Goal: Task Accomplishment & Management: Manage account settings

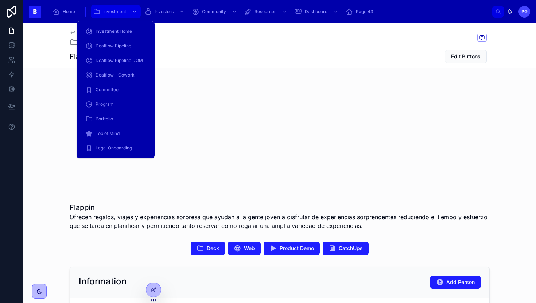
scroll to position [62, 0]
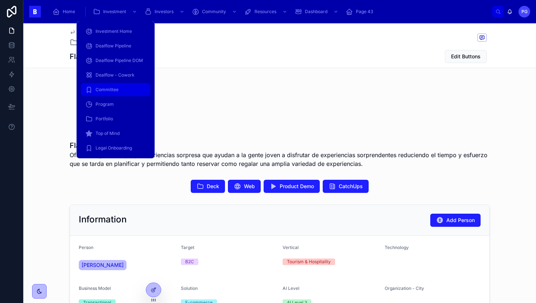
click at [113, 89] on span "Committee" at bounding box center [106, 90] width 23 height 6
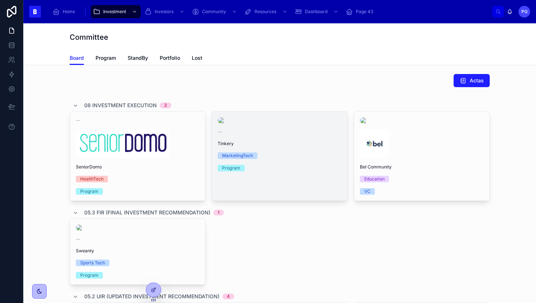
click at [304, 146] on span "Tinkery" at bounding box center [280, 144] width 124 height 6
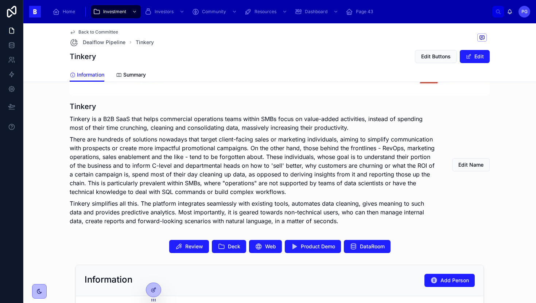
scroll to position [117, 0]
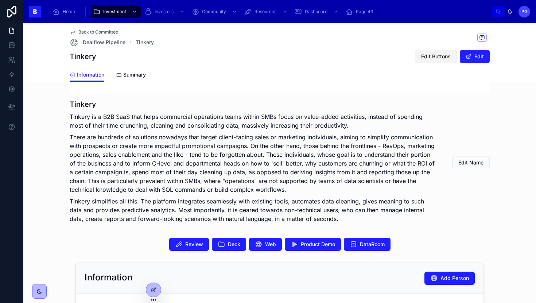
click at [422, 59] on span "Edit Buttons" at bounding box center [436, 56] width 30 height 7
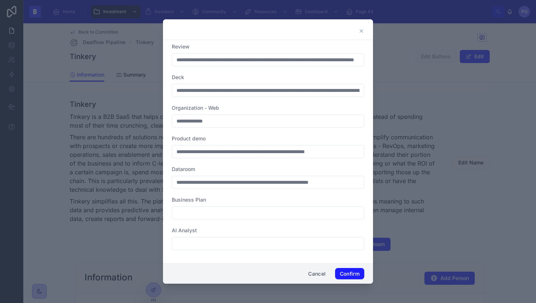
click at [362, 28] on icon at bounding box center [361, 31] width 6 height 6
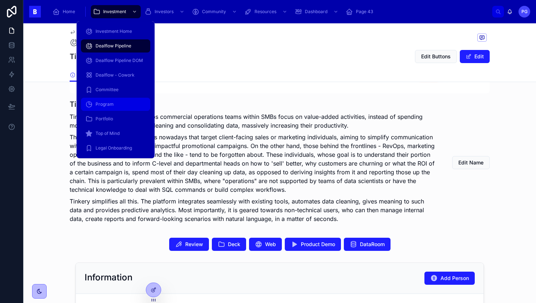
click at [124, 107] on div "Program" at bounding box center [115, 104] width 60 height 12
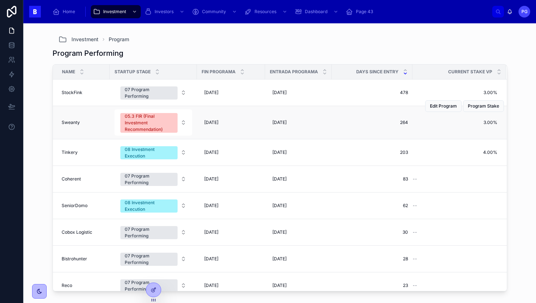
click at [76, 123] on span "Sweanty" at bounding box center [71, 123] width 18 height 6
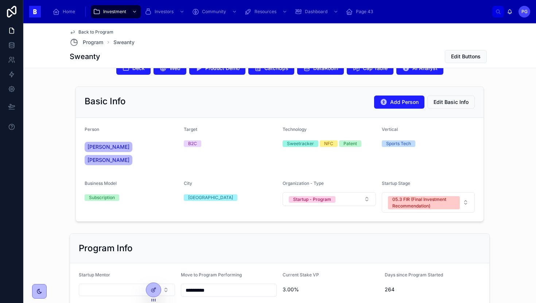
scroll to position [188, 0]
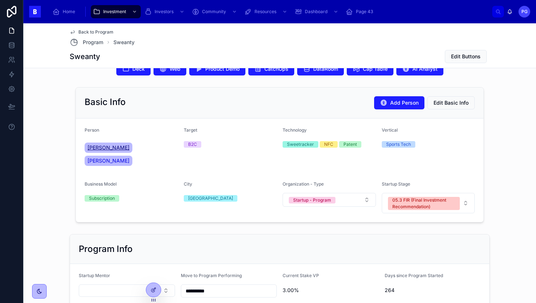
click at [99, 150] on span "[PERSON_NAME]" at bounding box center [108, 147] width 42 height 7
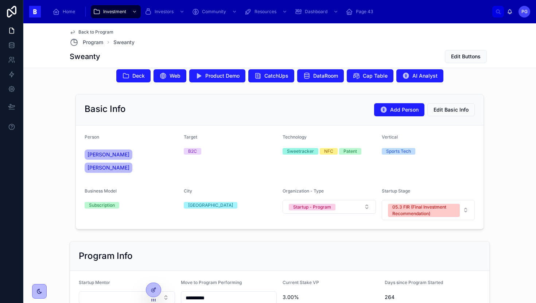
scroll to position [182, 0]
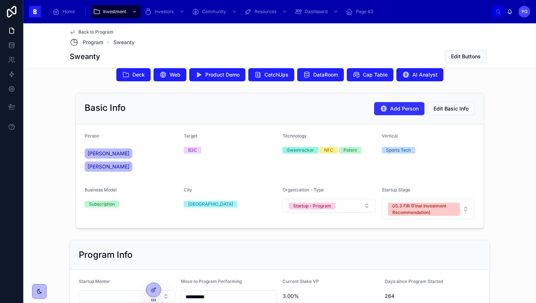
click at [402, 111] on span "Add Person" at bounding box center [404, 108] width 28 height 7
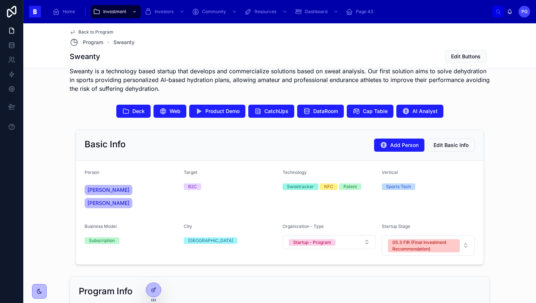
scroll to position [140, 0]
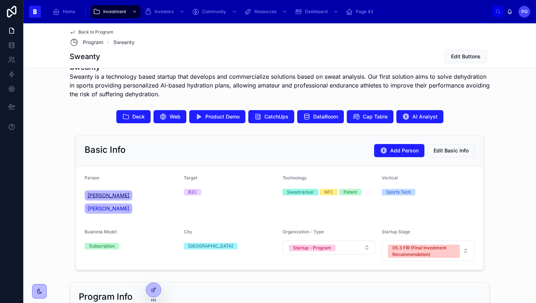
click at [104, 196] on span "[PERSON_NAME]" at bounding box center [108, 195] width 42 height 7
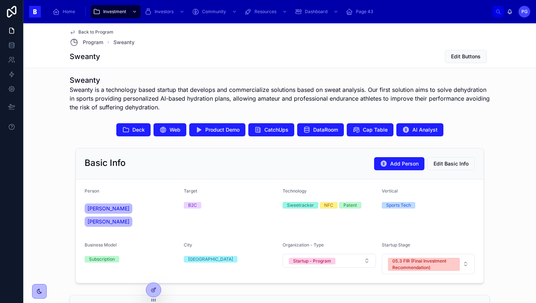
scroll to position [136, 0]
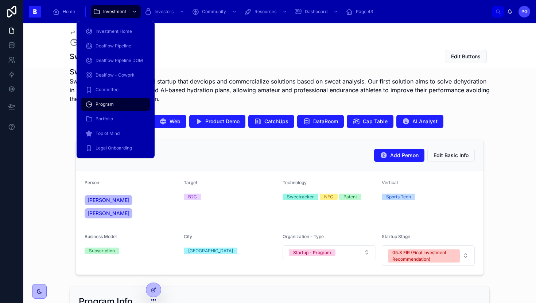
click at [102, 102] on span "Program" at bounding box center [104, 104] width 18 height 6
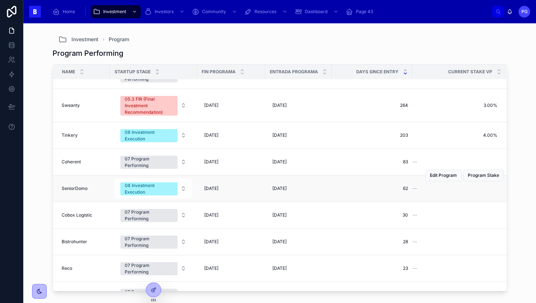
scroll to position [18, 0]
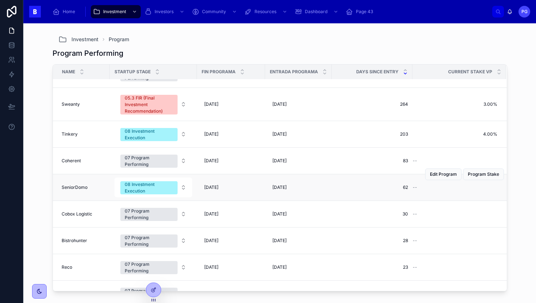
click at [78, 189] on span "SeniorDomo" at bounding box center [75, 187] width 26 height 6
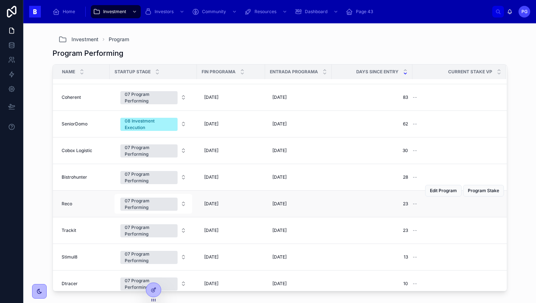
scroll to position [83, 0]
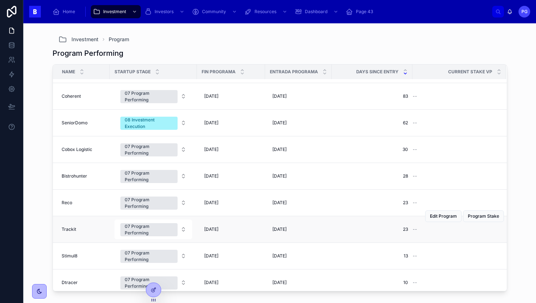
click at [69, 229] on span "Trackit" at bounding box center [69, 229] width 15 height 6
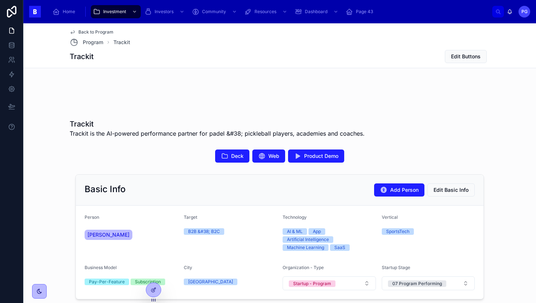
scroll to position [67, 0]
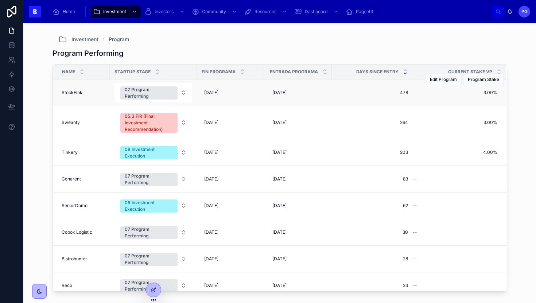
click at [72, 93] on span "StockFink" at bounding box center [72, 93] width 21 height 6
click at [67, 122] on span "Sweanty" at bounding box center [71, 123] width 18 height 6
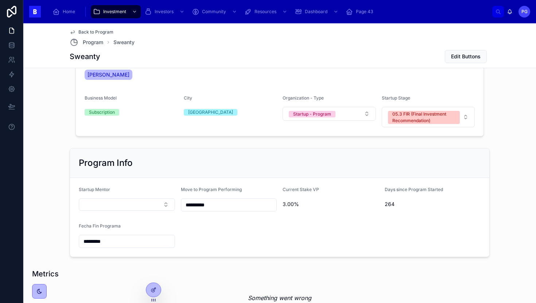
scroll to position [332, 0]
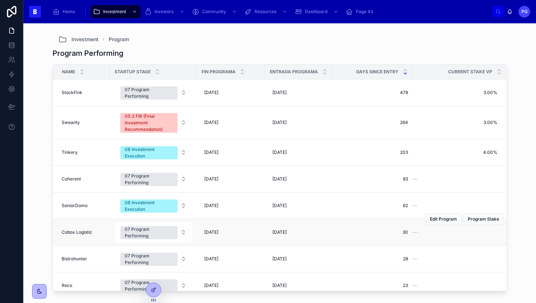
click at [79, 231] on span "Cobox Logistic" at bounding box center [77, 232] width 31 height 6
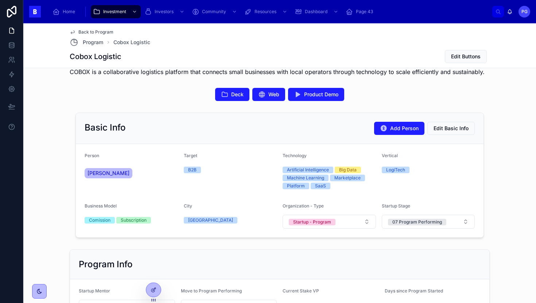
scroll to position [250, 0]
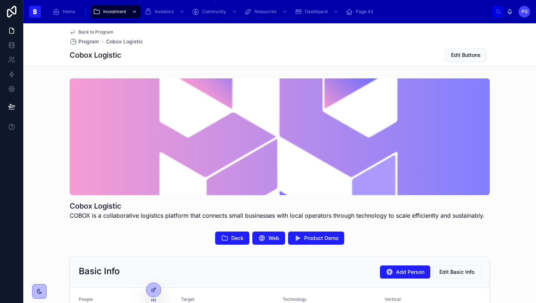
click at [106, 14] on span "Investment" at bounding box center [114, 12] width 23 height 6
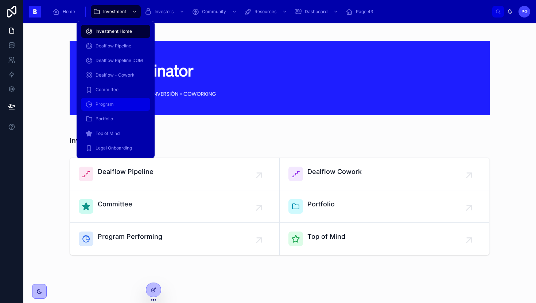
click at [104, 105] on span "Program" at bounding box center [104, 104] width 18 height 6
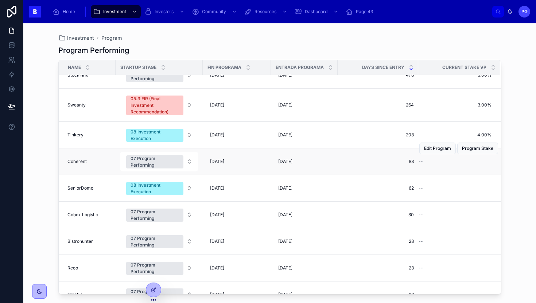
scroll to position [13, 0]
click at [87, 214] on span "Cobox Logistic" at bounding box center [82, 214] width 31 height 6
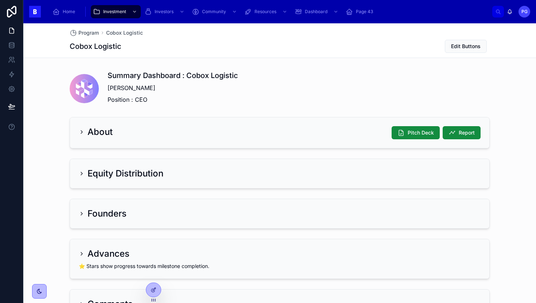
scroll to position [463, 0]
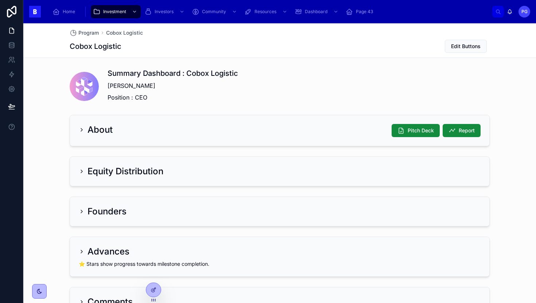
click at [79, 132] on icon at bounding box center [82, 130] width 6 height 6
click at [81, 129] on icon at bounding box center [81, 129] width 1 height 3
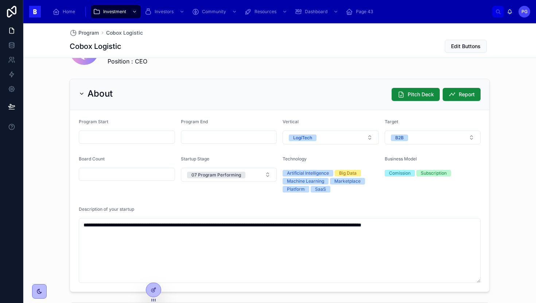
scroll to position [499, 0]
click at [79, 94] on icon at bounding box center [82, 93] width 6 height 6
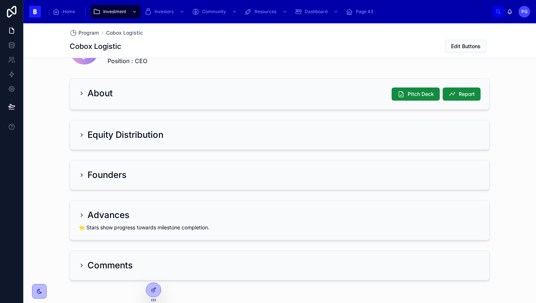
click at [79, 136] on icon at bounding box center [82, 135] width 6 height 6
click at [79, 135] on icon at bounding box center [82, 135] width 6 height 6
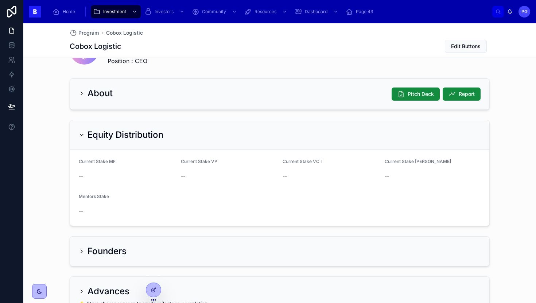
click at [79, 136] on icon at bounding box center [82, 135] width 6 height 6
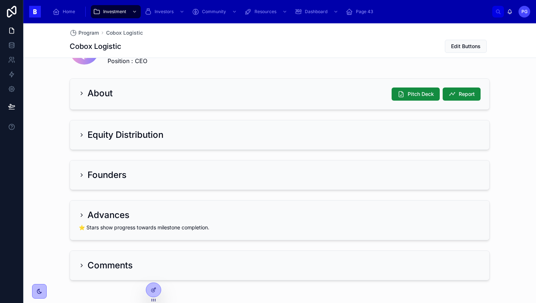
click at [79, 172] on icon at bounding box center [82, 175] width 6 height 6
click at [79, 176] on icon at bounding box center [82, 175] width 6 height 6
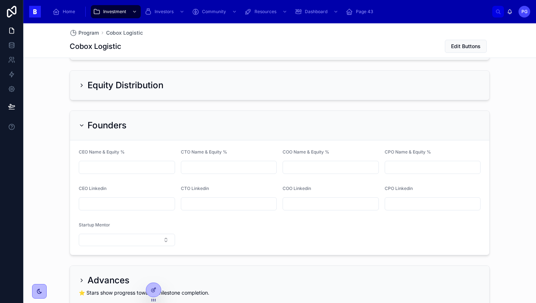
scroll to position [550, 0]
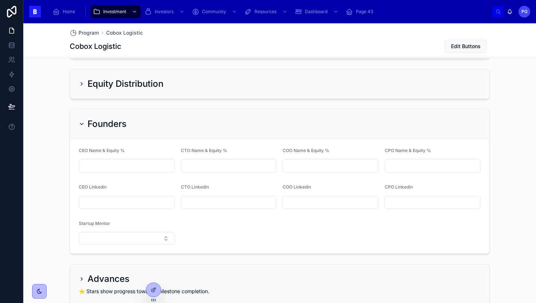
click at [79, 125] on icon at bounding box center [82, 124] width 6 height 6
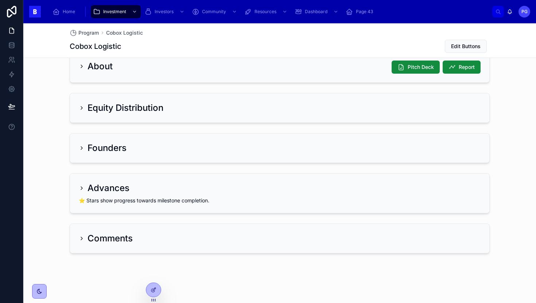
click at [79, 188] on icon at bounding box center [82, 188] width 6 height 6
click at [79, 187] on icon at bounding box center [82, 188] width 6 height 6
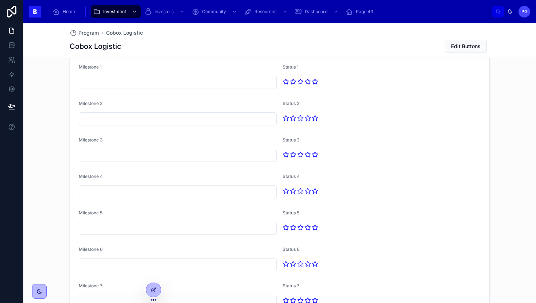
scroll to position [677, 0]
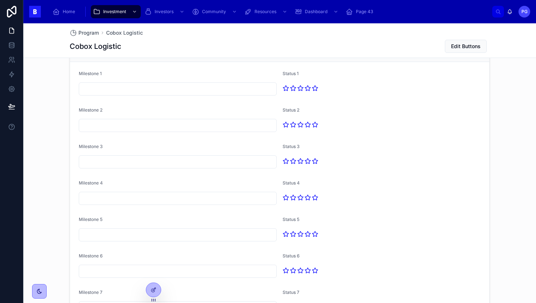
click at [134, 86] on input "text" at bounding box center [177, 89] width 197 height 10
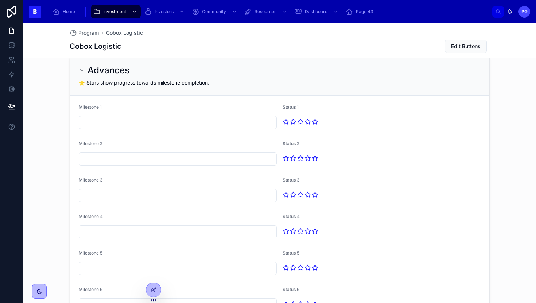
scroll to position [636, 0]
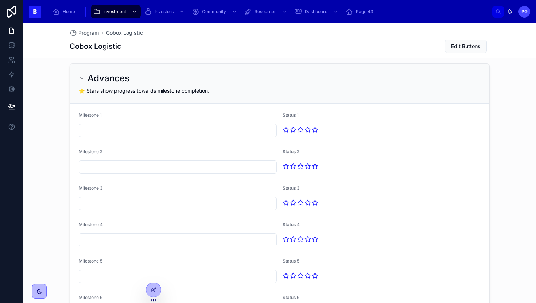
click at [79, 77] on icon at bounding box center [82, 78] width 6 height 6
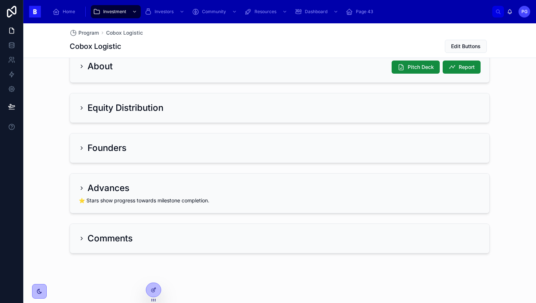
scroll to position [526, 0]
click at [79, 188] on icon at bounding box center [82, 188] width 6 height 6
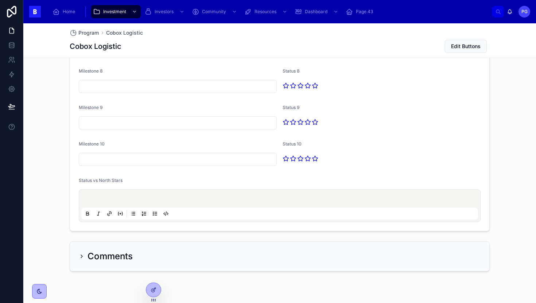
scroll to position [941, 0]
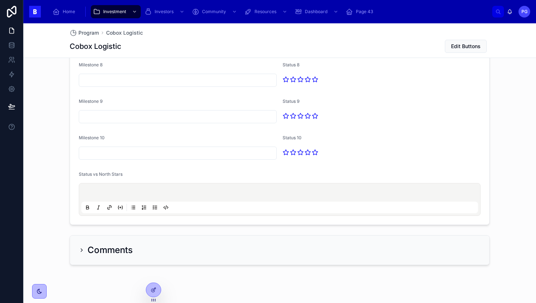
click at [127, 187] on div at bounding box center [279, 199] width 396 height 28
click at [102, 192] on p at bounding box center [281, 193] width 396 height 7
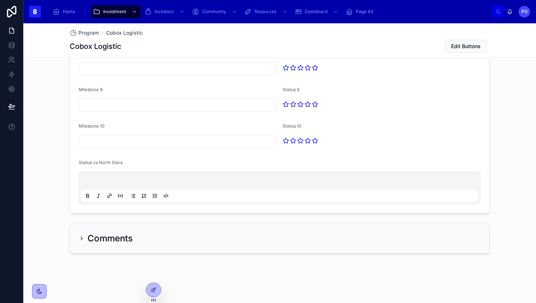
click at [79, 239] on icon at bounding box center [82, 238] width 6 height 6
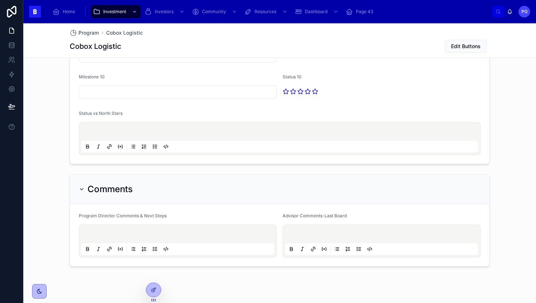
scroll to position [1015, 0]
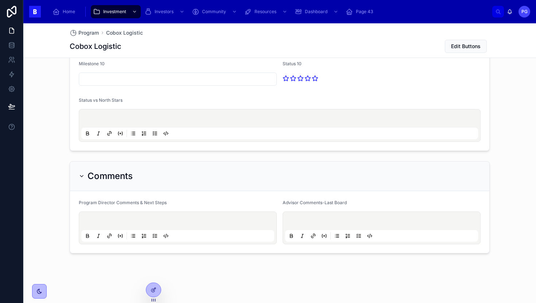
click at [297, 220] on p at bounding box center [382, 221] width 193 height 7
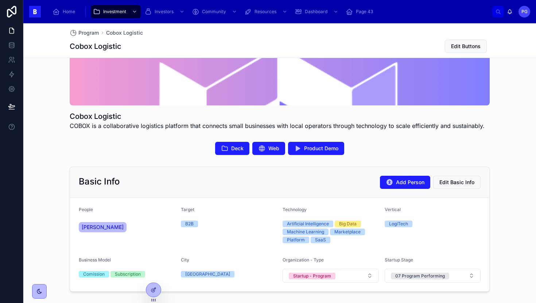
scroll to position [60, 0]
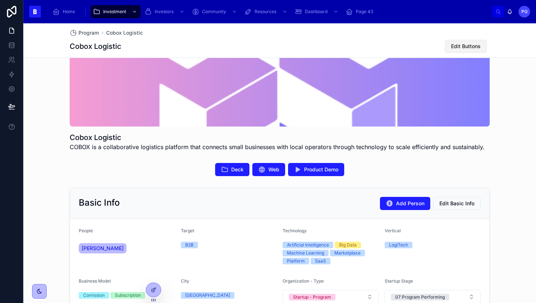
click at [453, 46] on span "Edit Buttons" at bounding box center [466, 46] width 30 height 7
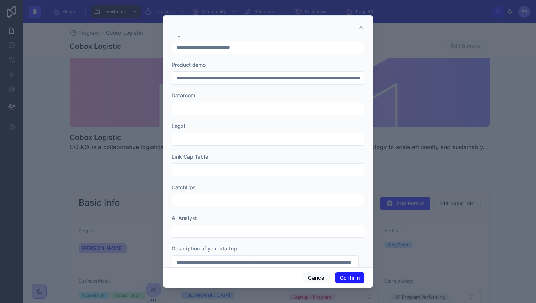
scroll to position [43, 0]
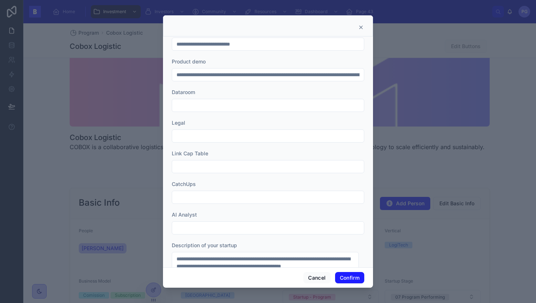
click at [192, 198] on input "text" at bounding box center [268, 197] width 192 height 10
click at [320, 276] on button "Cancel" at bounding box center [316, 278] width 27 height 12
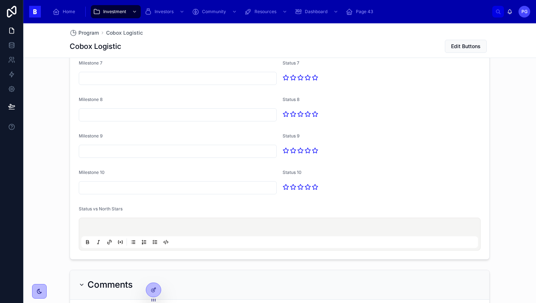
scroll to position [955, 0]
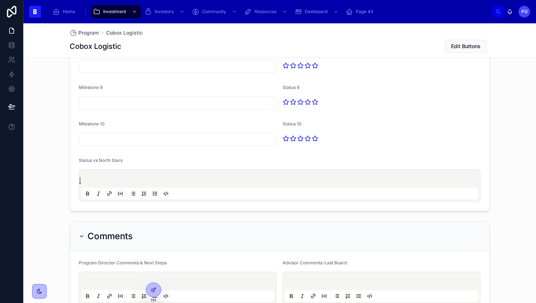
click at [129, 180] on p at bounding box center [281, 179] width 396 height 7
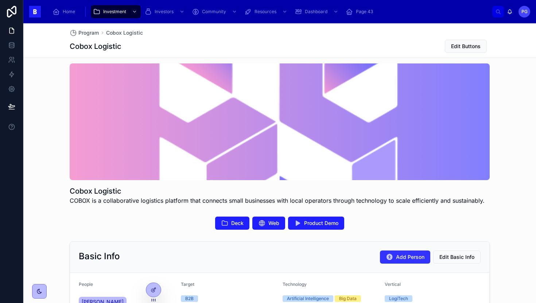
scroll to position [0, 0]
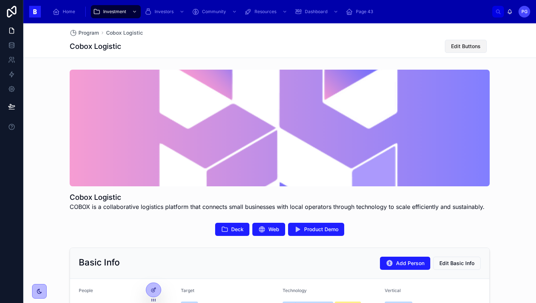
click at [462, 47] on span "Edit Buttons" at bounding box center [466, 46] width 30 height 7
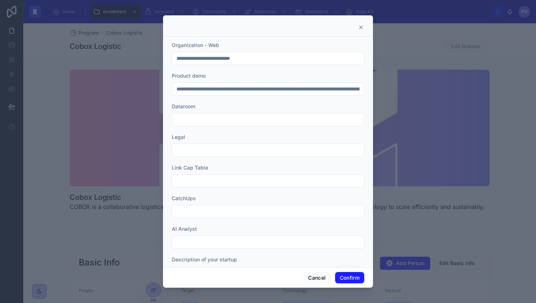
scroll to position [31, 0]
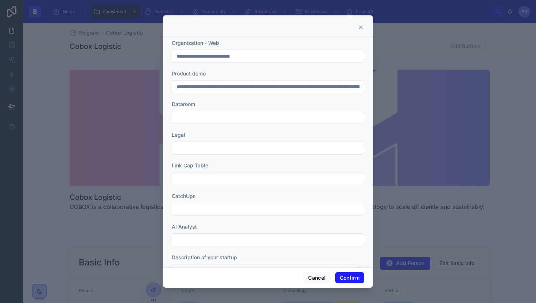
click at [226, 208] on input "text" at bounding box center [268, 209] width 192 height 10
click at [425, 223] on div at bounding box center [268, 151] width 536 height 303
click at [322, 278] on button "Cancel" at bounding box center [316, 278] width 27 height 12
